Goal: Find contact information: Find contact information

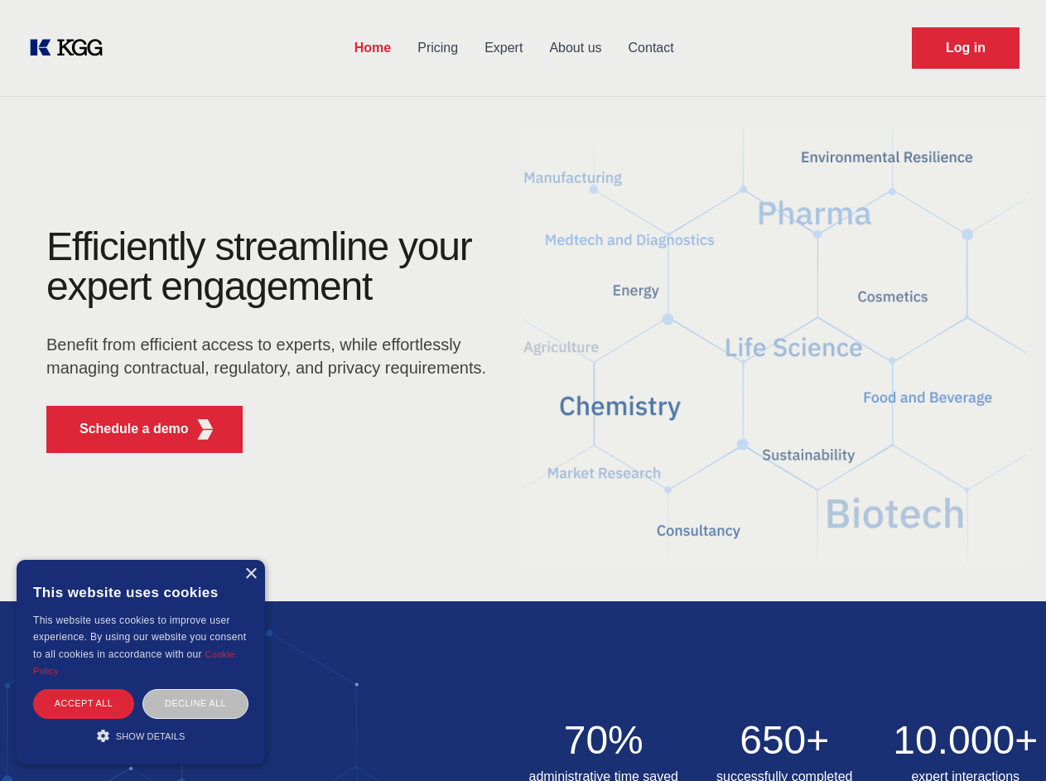
click at [522, 390] on div "Efficiently streamline your expert engagement Benefit from efficient access to …" at bounding box center [271, 346] width 503 height 239
click at [124, 429] on p "Schedule a demo" at bounding box center [133, 429] width 109 height 20
click at [250, 574] on div "× This website uses cookies This website uses cookies to improve user experienc…" at bounding box center [141, 662] width 248 height 204
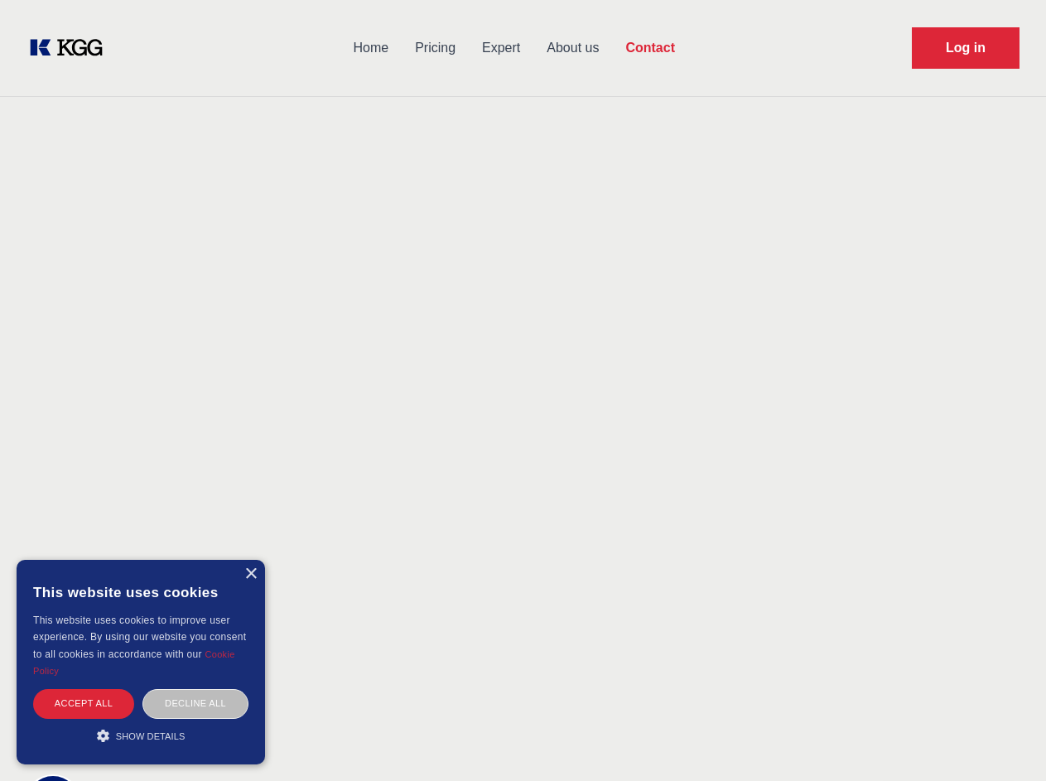
click at [84, 703] on div "Accept all" at bounding box center [83, 703] width 101 height 29
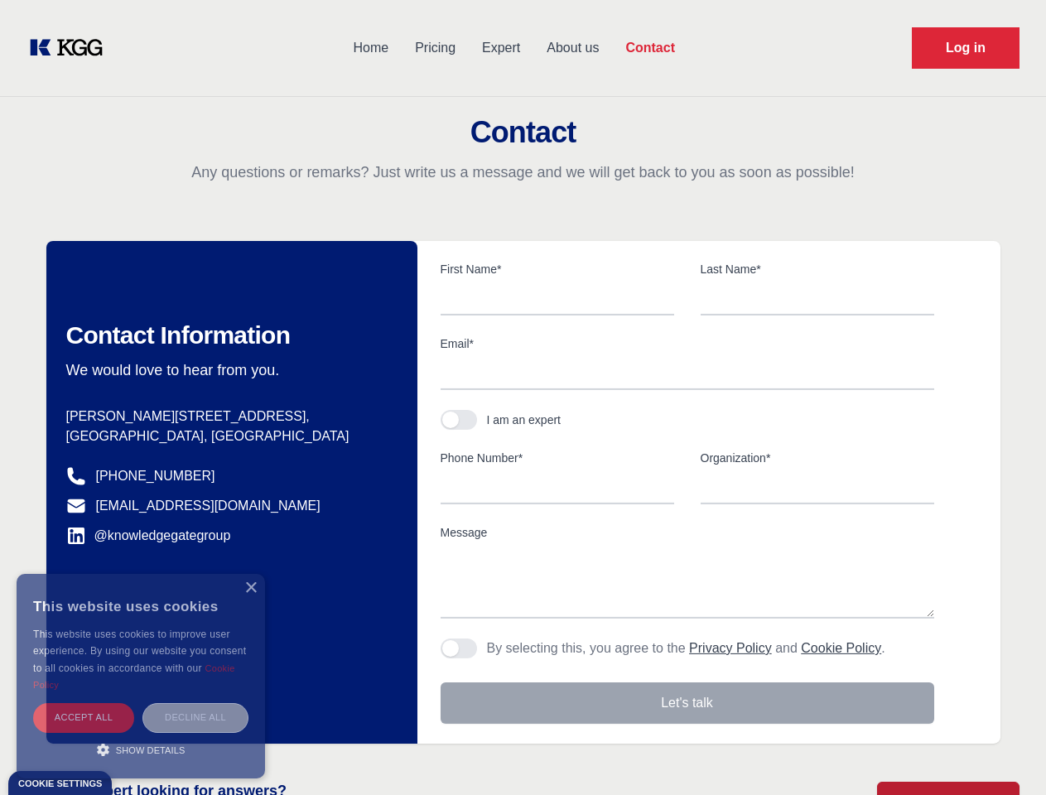
click at [195, 703] on div "Decline all" at bounding box center [195, 717] width 106 height 29
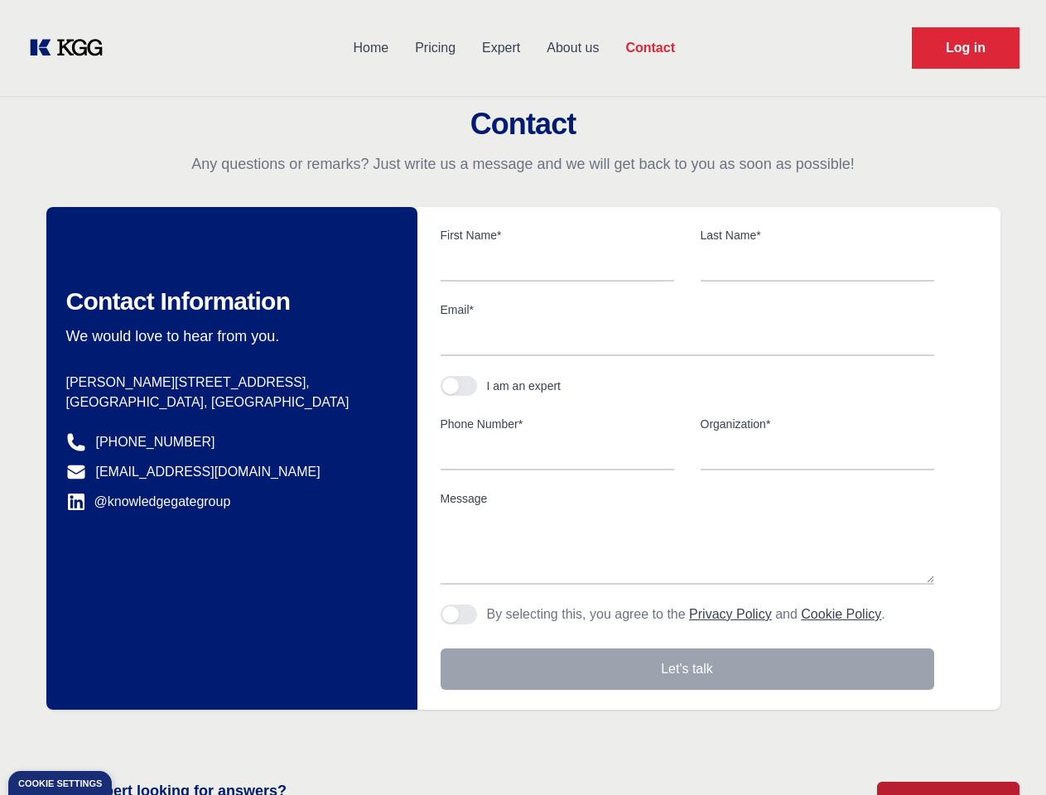
click at [141, 735] on main "Contact Any questions or remarks? Just write us a message and we will get back …" at bounding box center [523, 431] width 1046 height 862
